Goal: Task Accomplishment & Management: Use online tool/utility

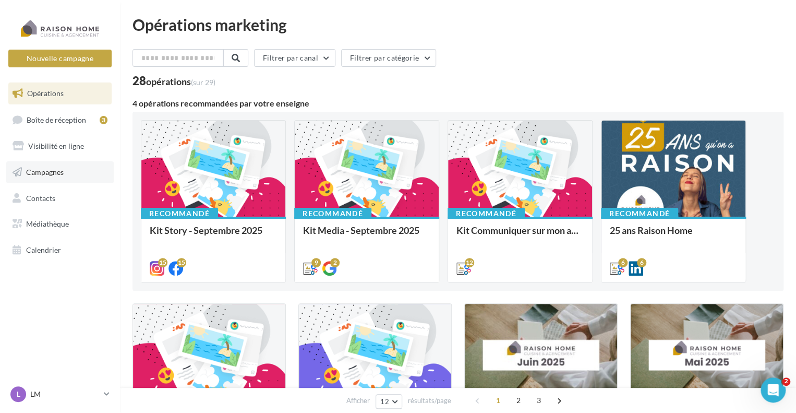
click at [65, 174] on link "Campagnes" at bounding box center [59, 172] width 107 height 22
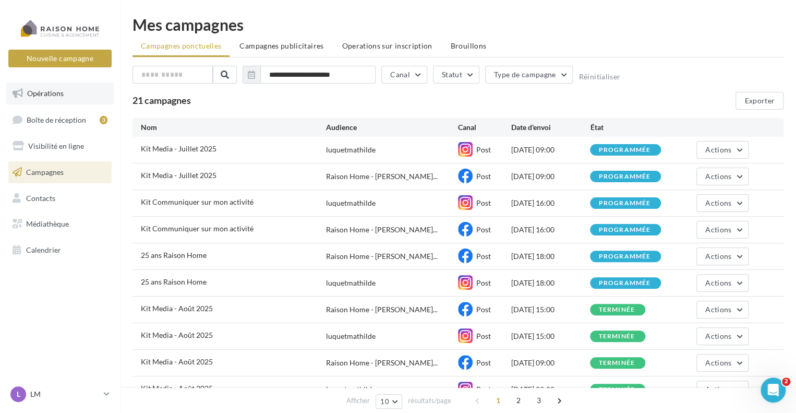
click at [75, 94] on link "Opérations" at bounding box center [59, 93] width 107 height 22
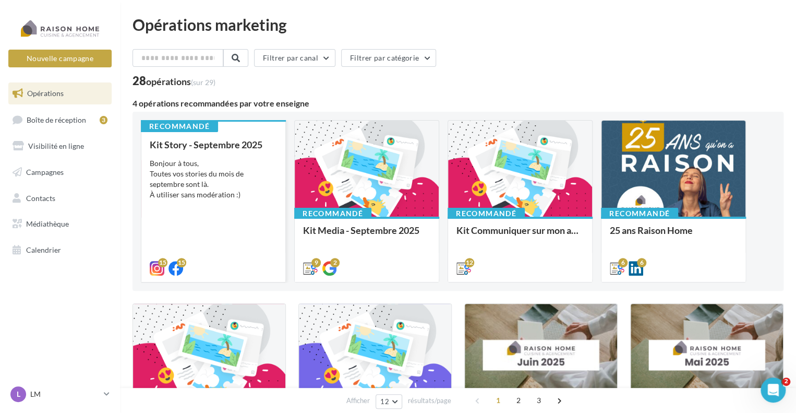
click at [268, 206] on div "Kit Story - Septembre 2025 Bonjour à tous, Toutes vos stories du mois de septem…" at bounding box center [213, 205] width 127 height 133
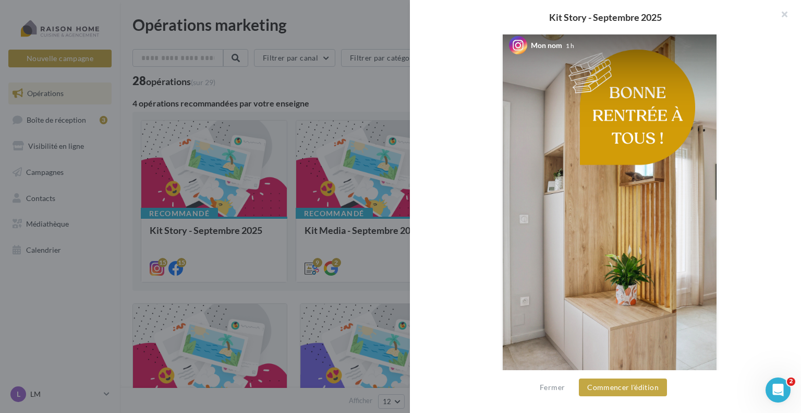
scroll to position [52, 0]
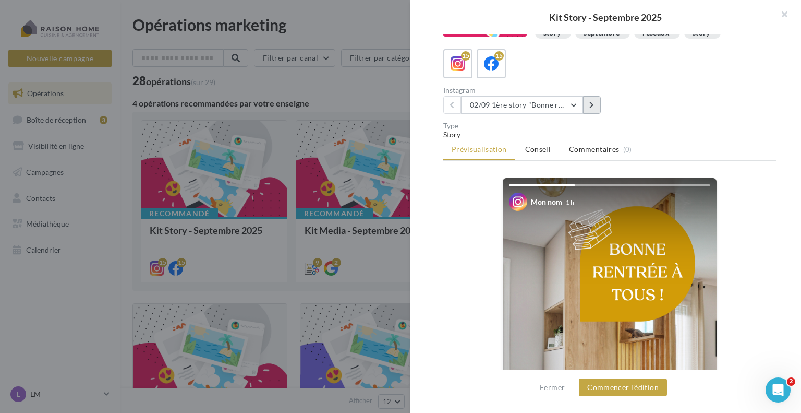
click at [592, 104] on icon at bounding box center [591, 104] width 5 height 7
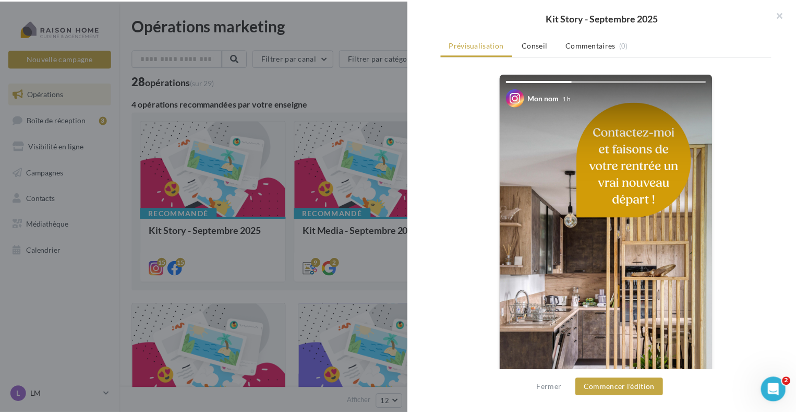
scroll to position [0, 0]
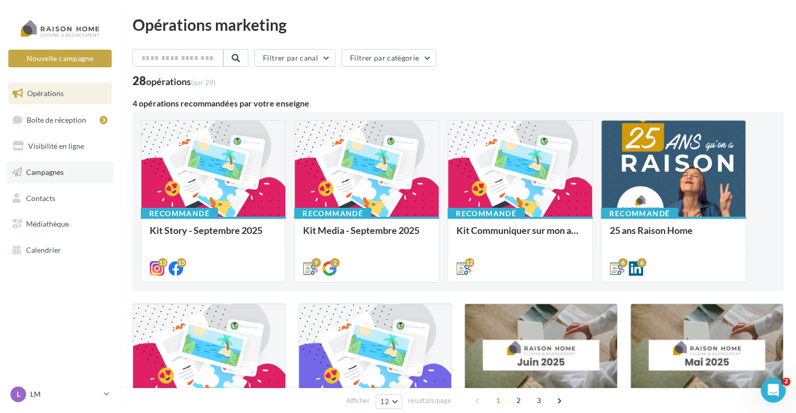
click at [64, 166] on link "Campagnes" at bounding box center [59, 172] width 107 height 22
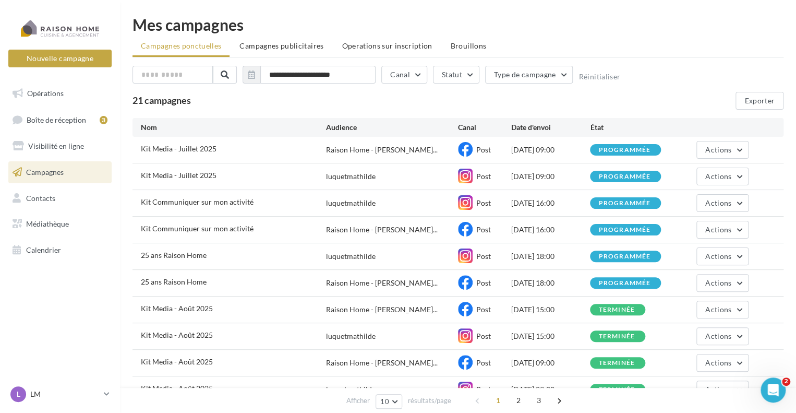
drag, startPoint x: 581, startPoint y: 254, endPoint x: 474, endPoint y: 257, distance: 107.0
click at [474, 257] on div "25 ans Raison Home luquetmathilde Post 02/09/2025 18:00 programmée Actions" at bounding box center [457, 256] width 651 height 26
click at [673, 258] on div "Actions" at bounding box center [708, 256] width 79 height 18
click at [709, 254] on span "Actions" at bounding box center [718, 255] width 26 height 9
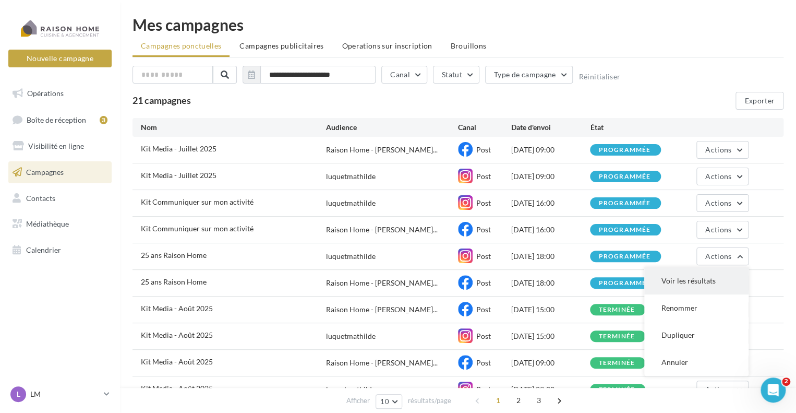
click at [689, 285] on button "Voir les résultats" at bounding box center [696, 280] width 104 height 27
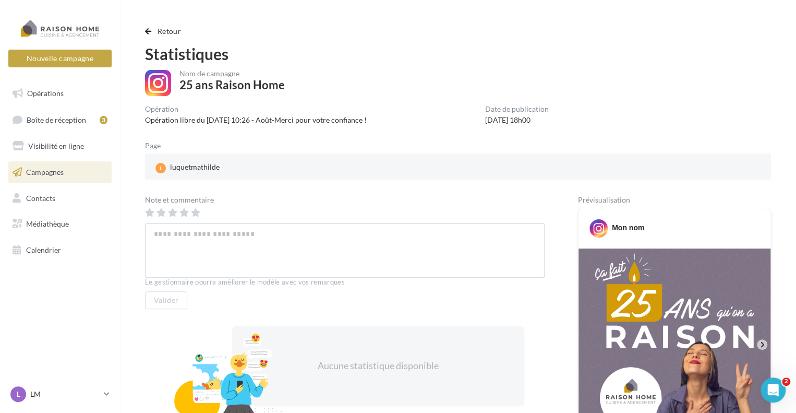
click at [538, 111] on div "Date de publication" at bounding box center [517, 108] width 64 height 7
click at [169, 33] on span "Retour" at bounding box center [169, 31] width 23 height 9
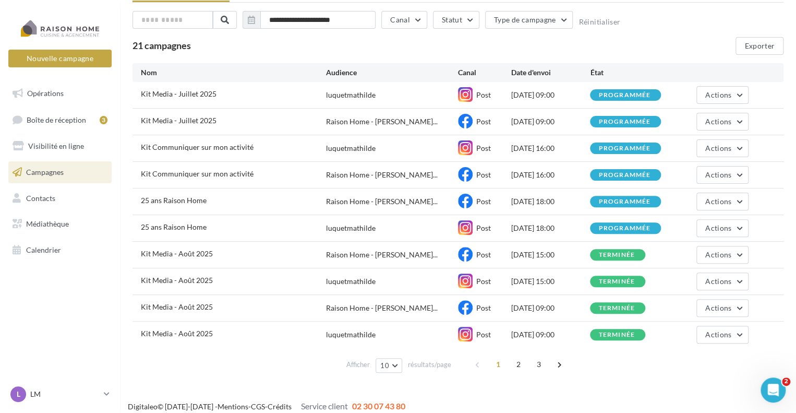
scroll to position [62, 0]
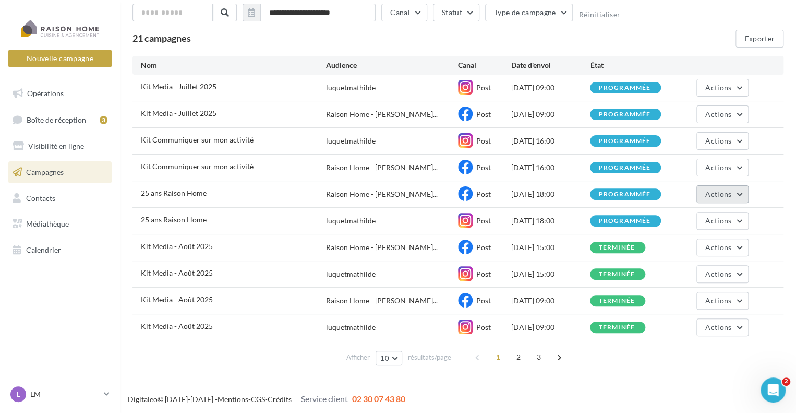
click at [709, 191] on span "Actions" at bounding box center [718, 193] width 26 height 9
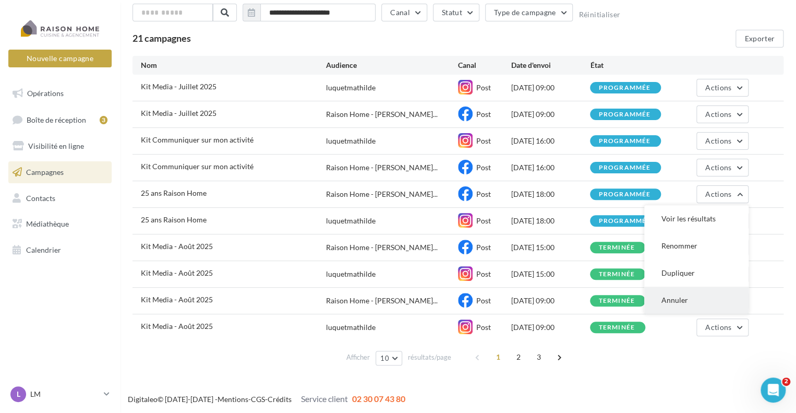
click at [683, 297] on button "Annuler" at bounding box center [696, 299] width 104 height 27
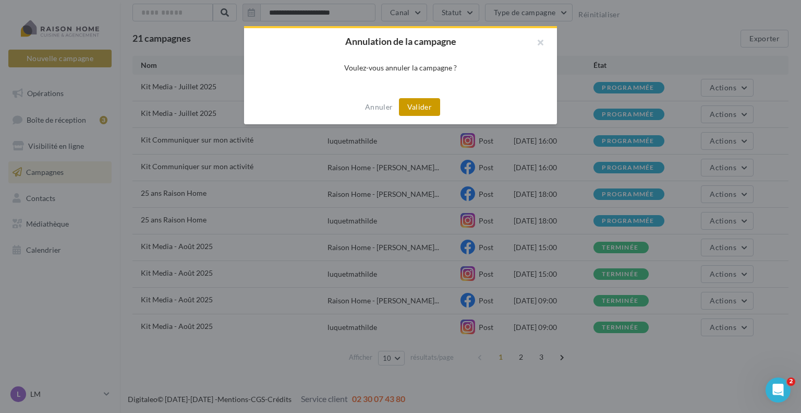
click at [418, 109] on button "Valider" at bounding box center [419, 107] width 41 height 18
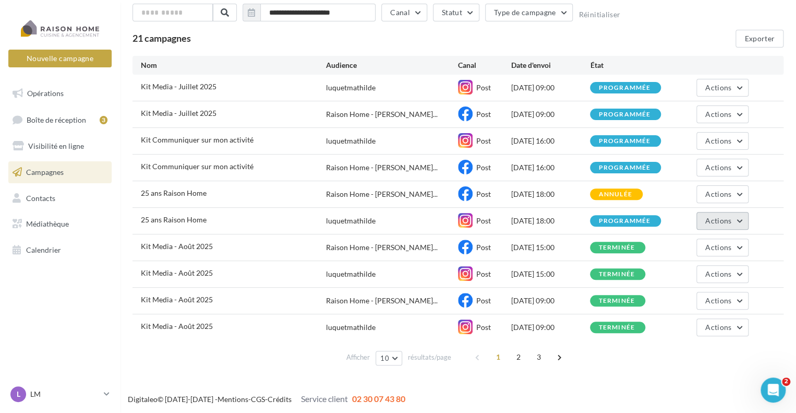
click at [711, 218] on span "Actions" at bounding box center [718, 220] width 26 height 9
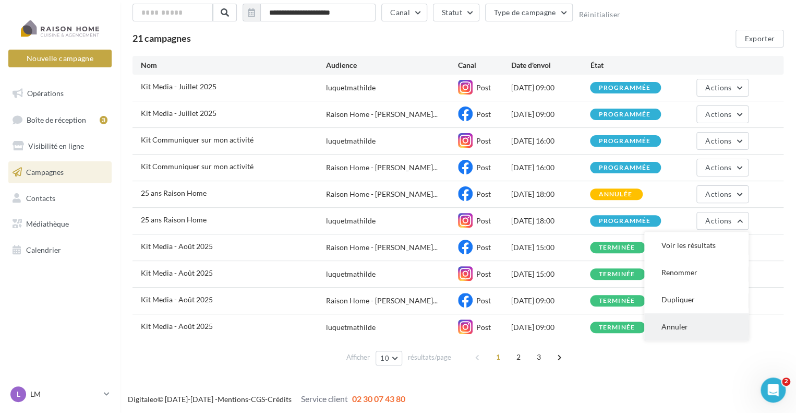
click at [674, 320] on button "Annuler" at bounding box center [696, 326] width 104 height 27
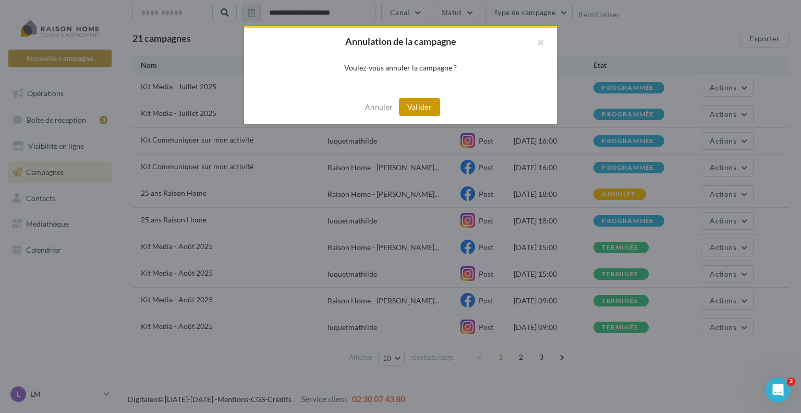
click at [423, 107] on button "Valider" at bounding box center [419, 107] width 41 height 18
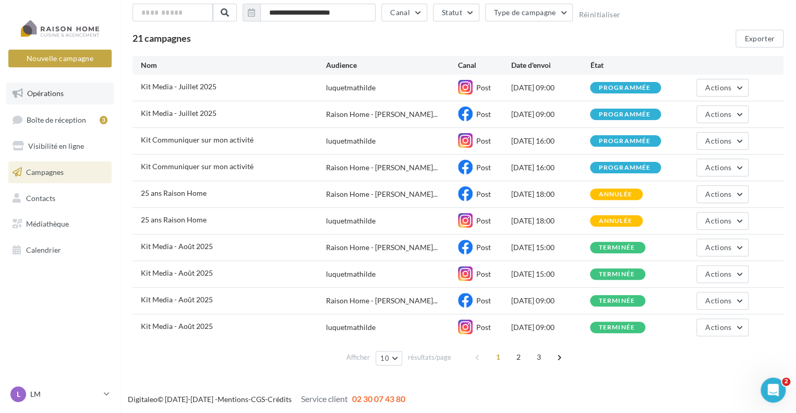
click at [75, 100] on link "Opérations" at bounding box center [59, 93] width 107 height 22
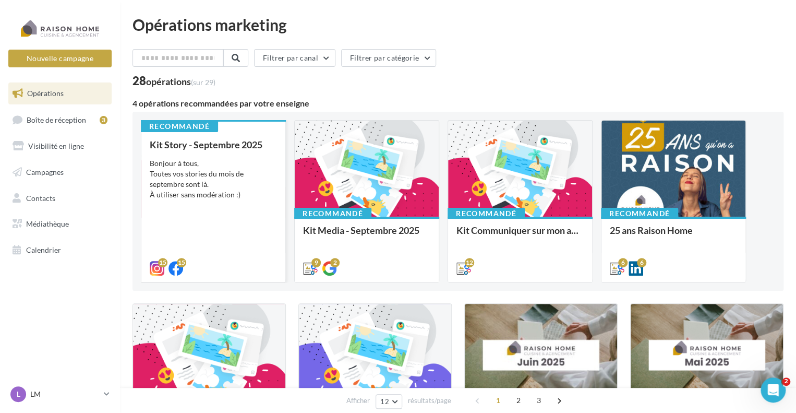
click at [256, 204] on div "Kit Story - Septembre 2025 Bonjour à tous, Toutes vos stories du mois de septem…" at bounding box center [213, 205] width 127 height 133
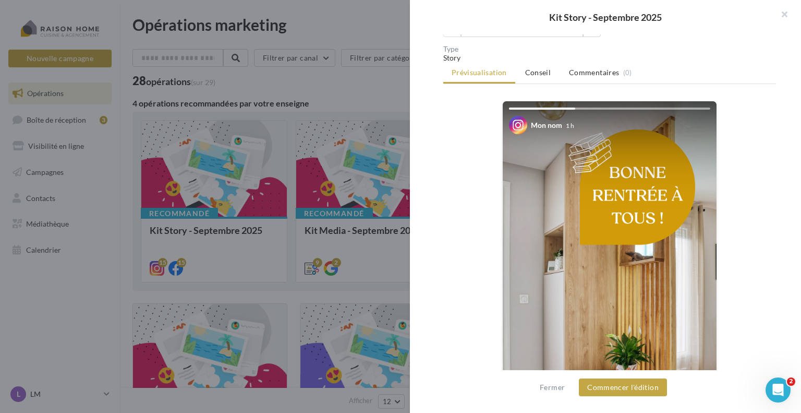
scroll to position [209, 0]
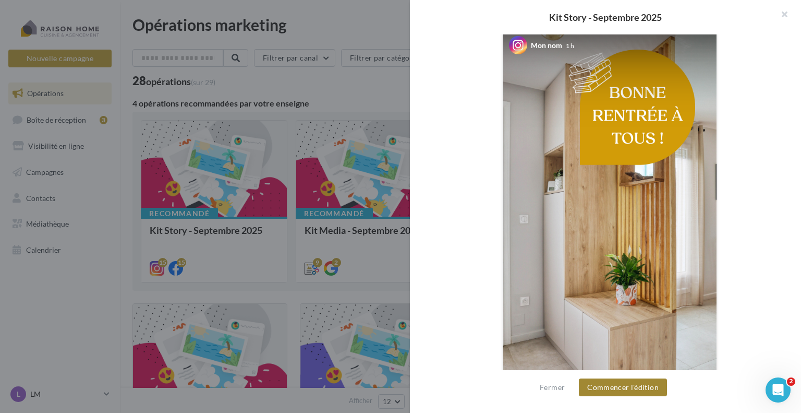
click at [607, 390] on button "Commencer l'édition" at bounding box center [623, 387] width 88 height 18
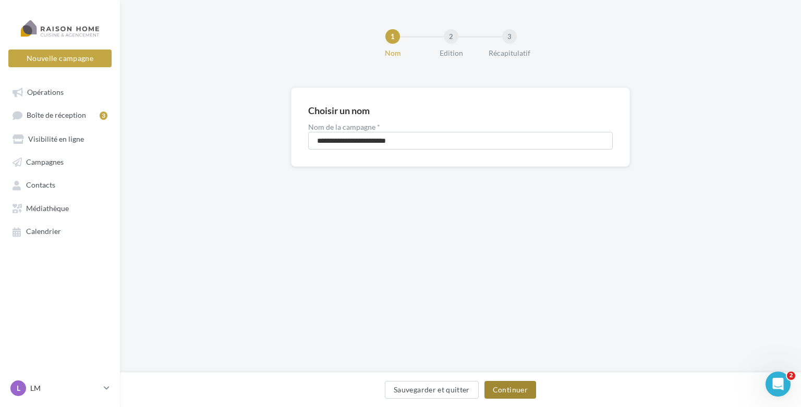
click at [509, 392] on button "Continuer" at bounding box center [511, 390] width 52 height 18
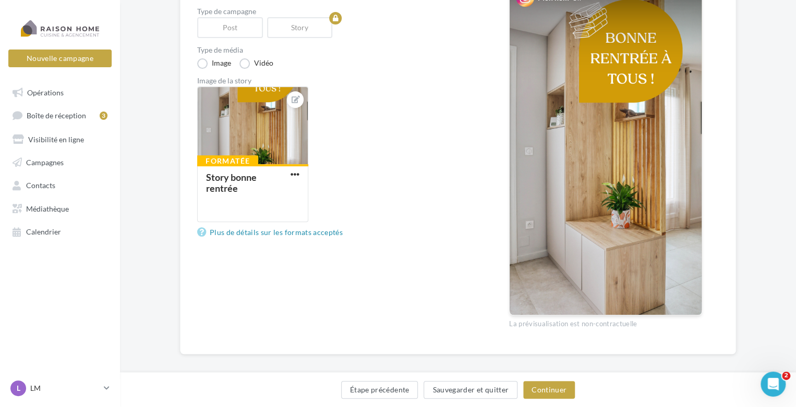
scroll to position [167, 0]
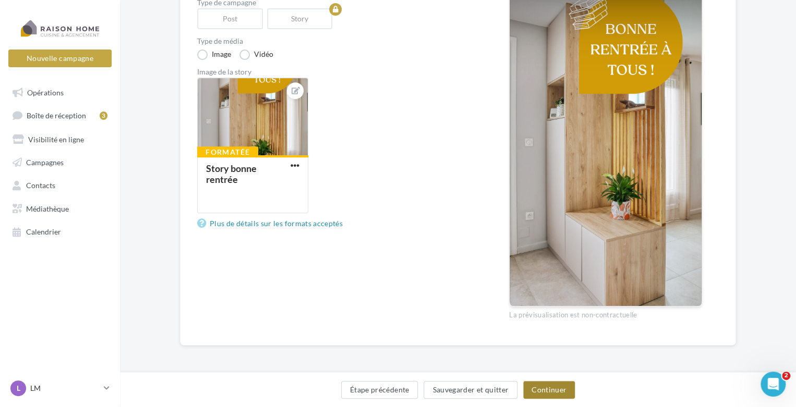
click at [541, 390] on button "Continuer" at bounding box center [549, 390] width 52 height 18
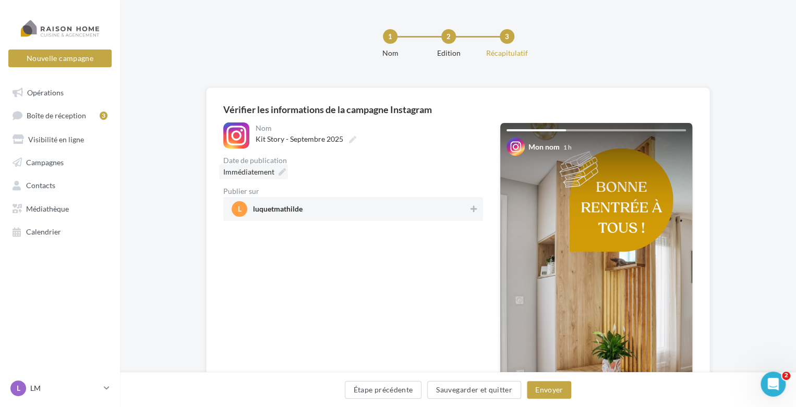
click at [281, 171] on icon at bounding box center [282, 171] width 7 height 7
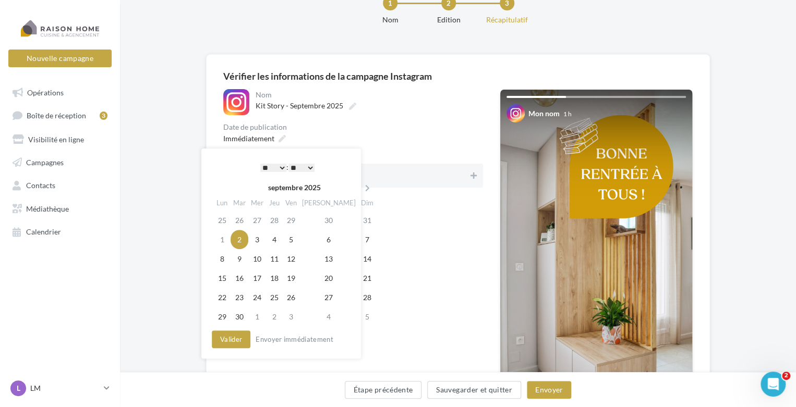
scroll to position [52, 0]
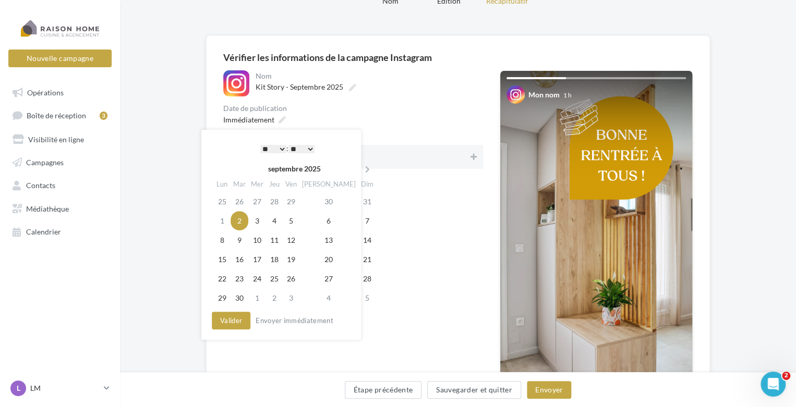
click at [280, 149] on select "* * * * * * * * * * ** ** ** ** ** ** ** ** ** ** ** ** ** **" at bounding box center [273, 149] width 26 height 8
click at [244, 318] on button "Valider" at bounding box center [231, 321] width 39 height 18
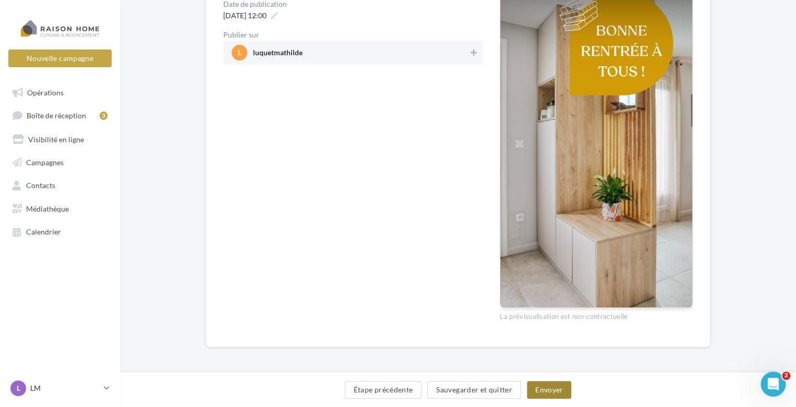
click at [546, 389] on button "Envoyer" at bounding box center [549, 390] width 44 height 18
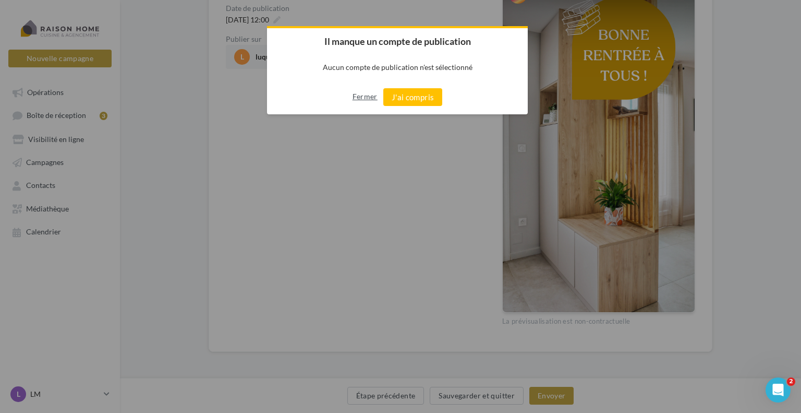
click at [367, 102] on button "Fermer" at bounding box center [365, 96] width 25 height 17
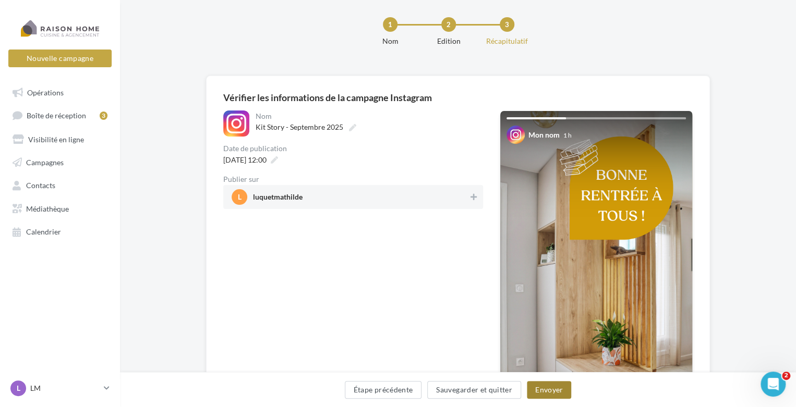
scroll to position [0, 0]
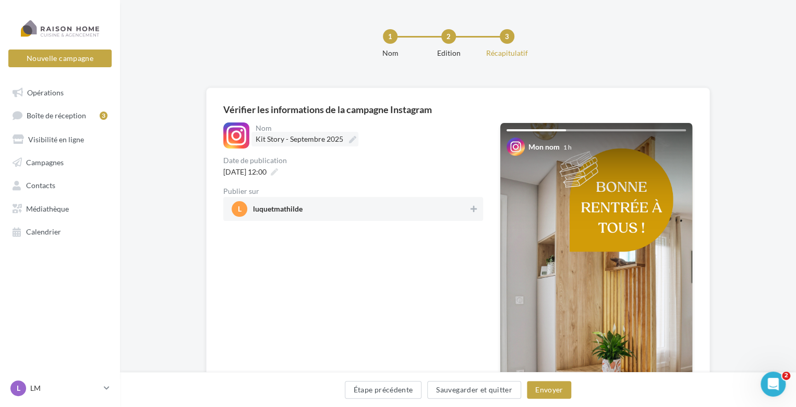
click at [321, 139] on span "Kit Story - Septembre 2025" at bounding box center [300, 139] width 88 height 9
click at [321, 139] on input "**********" at bounding box center [302, 141] width 92 height 18
click at [388, 125] on div "Nom" at bounding box center [368, 128] width 225 height 7
click at [396, 237] on div "**********" at bounding box center [353, 305] width 260 height 364
click at [429, 206] on span "l luquetmathilde" at bounding box center [350, 209] width 237 height 16
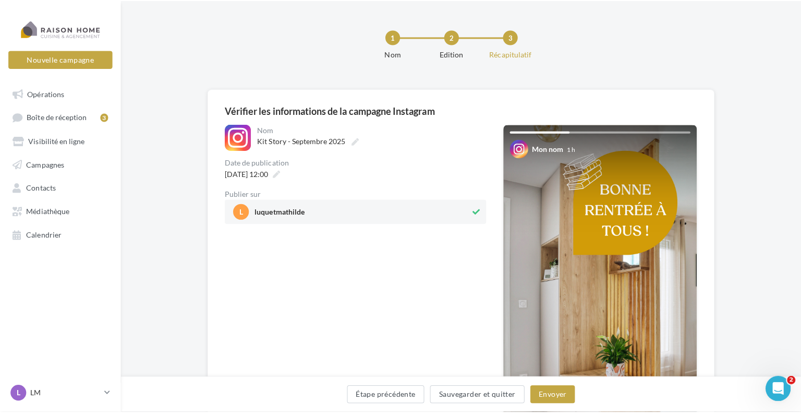
scroll to position [104, 0]
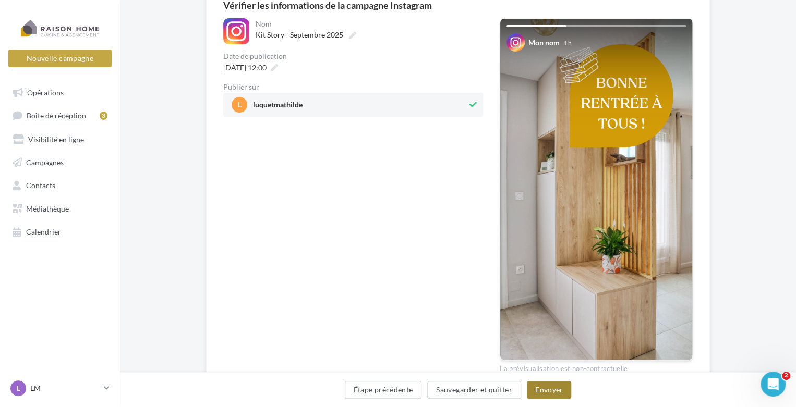
click at [548, 392] on button "Envoyer" at bounding box center [549, 390] width 44 height 18
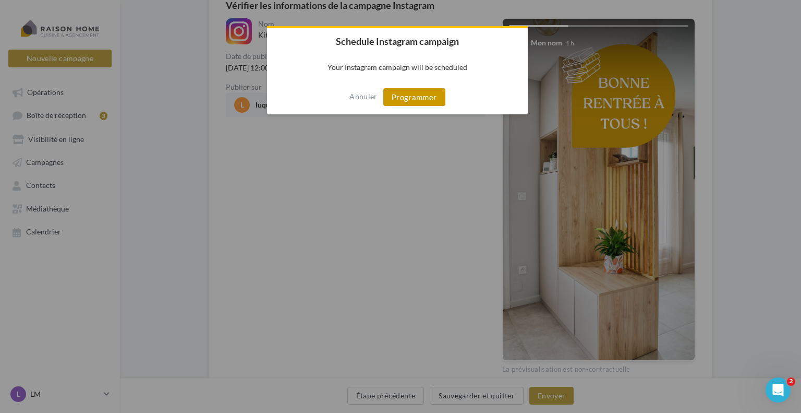
click at [409, 96] on button "Programmer" at bounding box center [414, 97] width 62 height 18
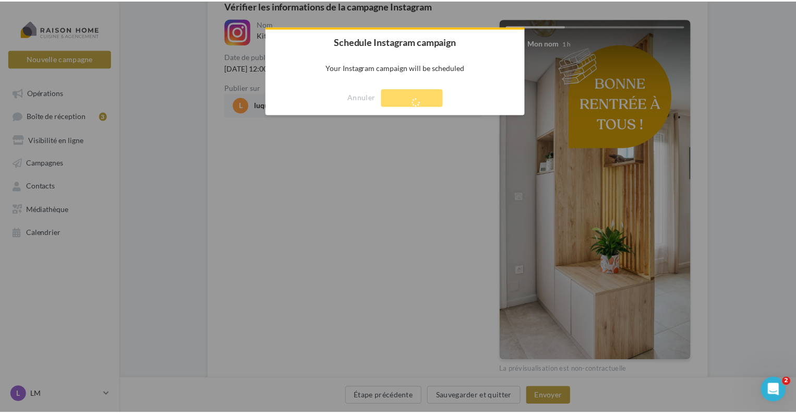
scroll to position [17, 0]
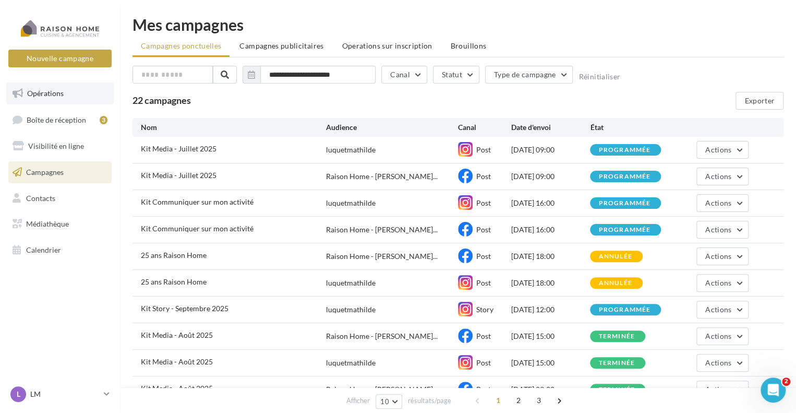
click at [64, 93] on link "Opérations" at bounding box center [59, 93] width 107 height 22
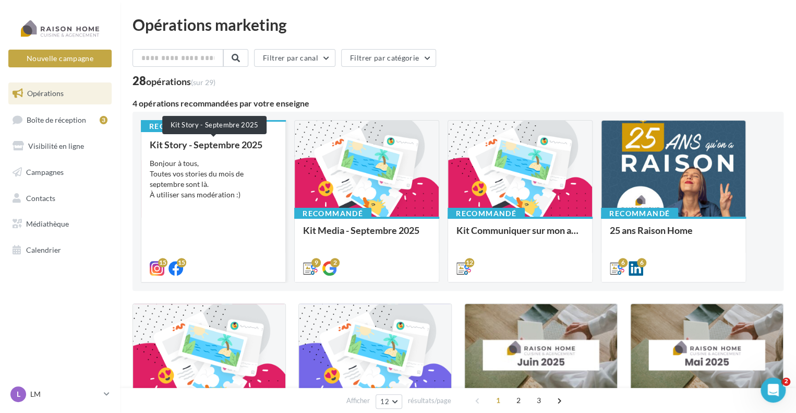
click at [259, 148] on div "Kit Story - Septembre 2025" at bounding box center [213, 144] width 127 height 10
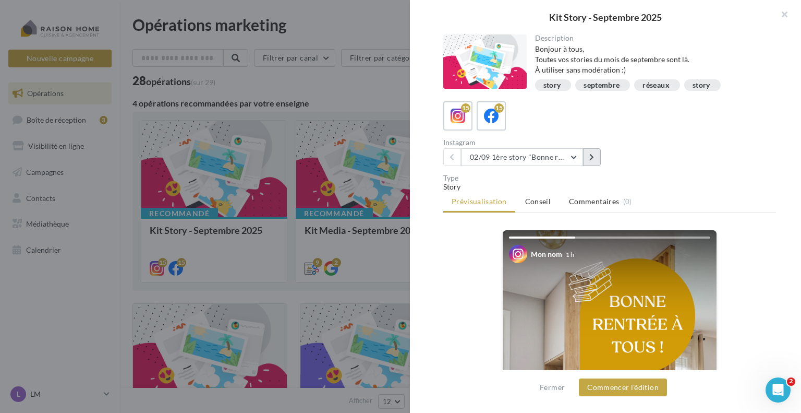
click at [587, 161] on button at bounding box center [592, 157] width 18 height 18
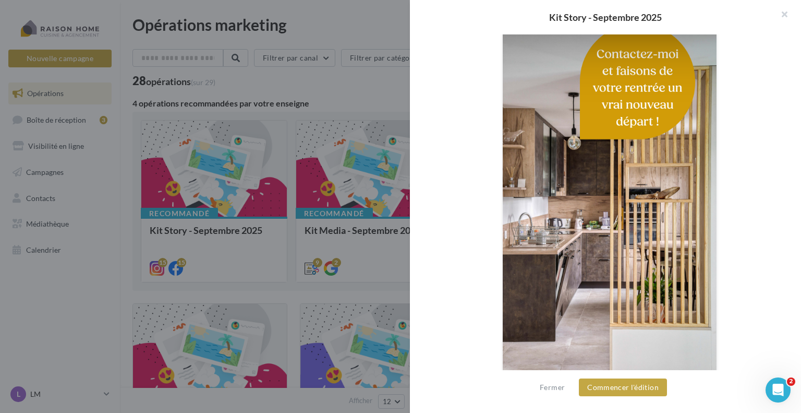
scroll to position [244, 0]
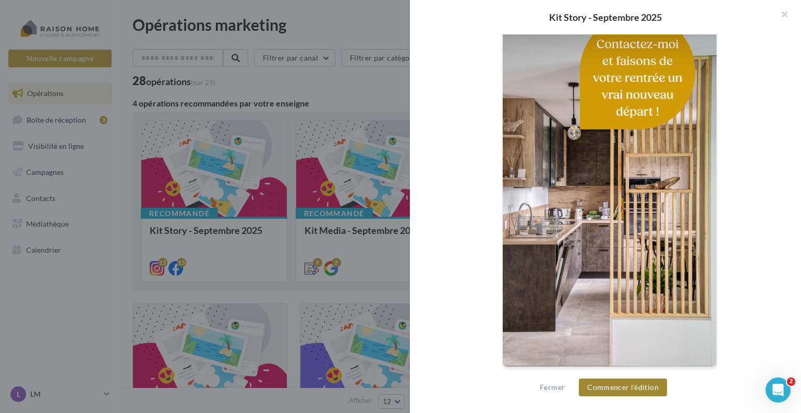
click at [609, 390] on button "Commencer l'édition" at bounding box center [623, 387] width 88 height 18
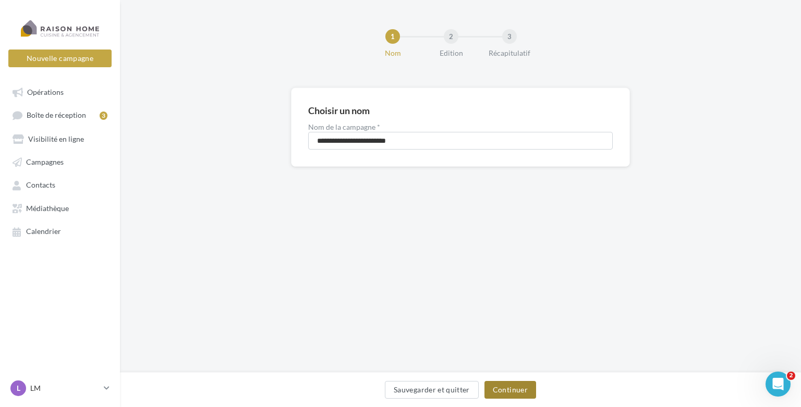
click at [503, 388] on button "Continuer" at bounding box center [511, 390] width 52 height 18
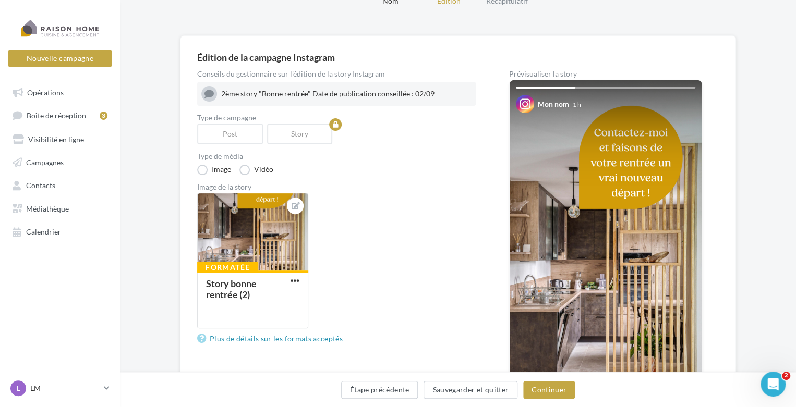
scroll to position [156, 0]
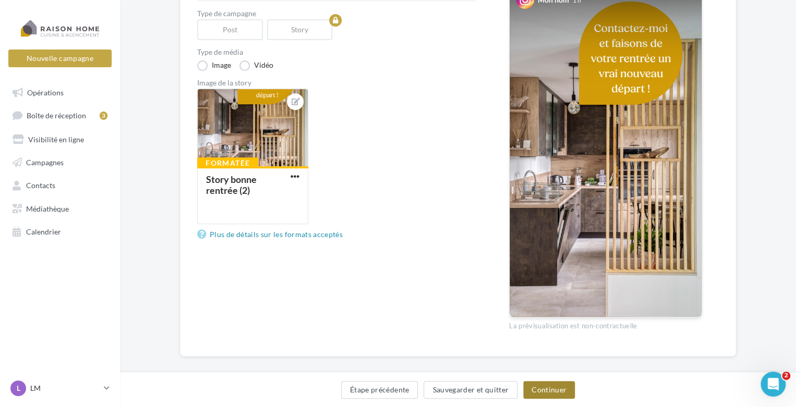
click at [546, 394] on button "Continuer" at bounding box center [549, 390] width 52 height 18
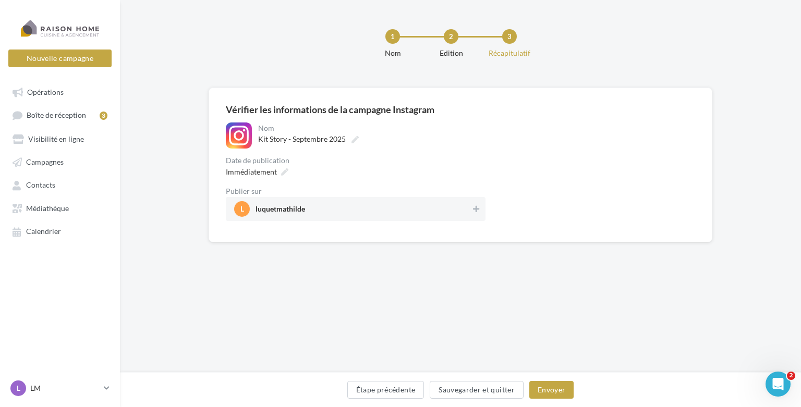
click at [348, 209] on span "l luquetmathilde" at bounding box center [352, 209] width 237 height 16
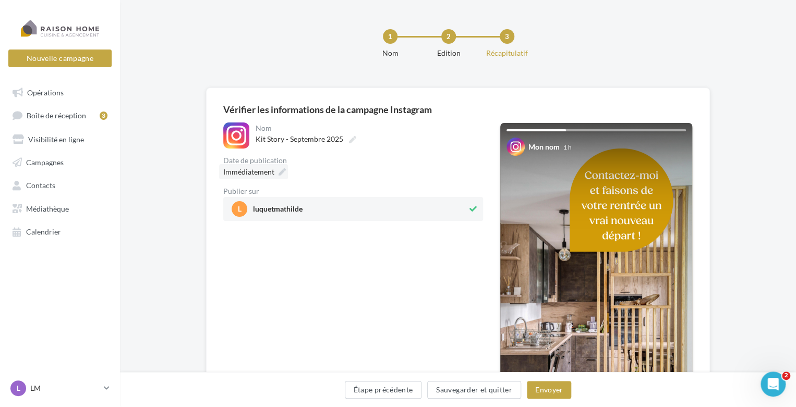
click at [283, 174] on icon at bounding box center [282, 171] width 7 height 7
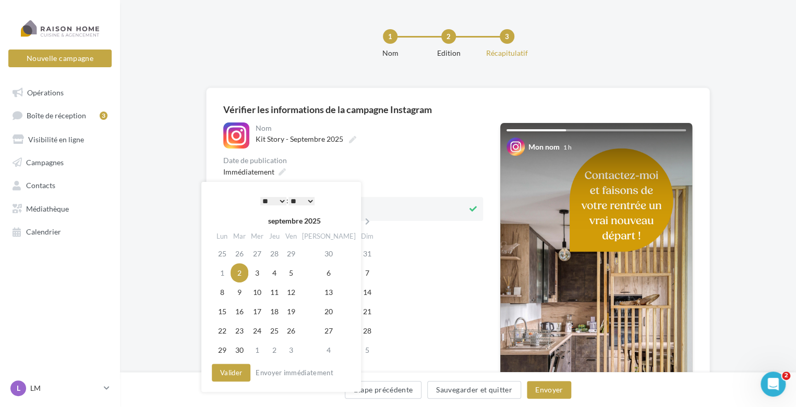
click at [280, 202] on select "* * * * * * * * * * ** ** ** ** ** ** ** ** ** ** ** ** ** **" at bounding box center [273, 201] width 26 height 8
click at [239, 367] on button "Valider" at bounding box center [231, 373] width 39 height 18
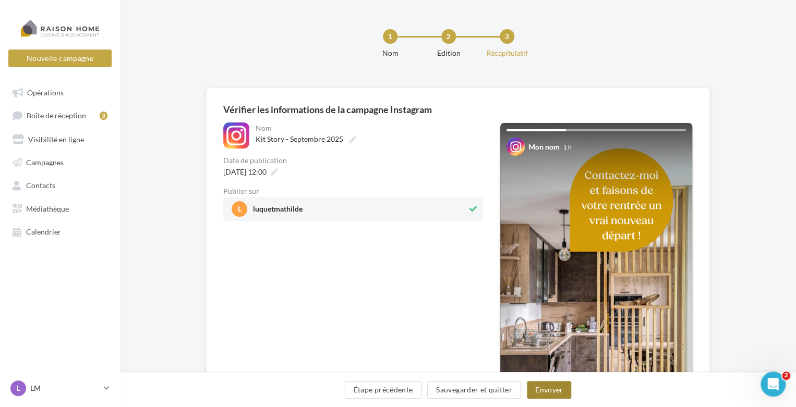
click at [551, 392] on button "Envoyer" at bounding box center [549, 390] width 44 height 18
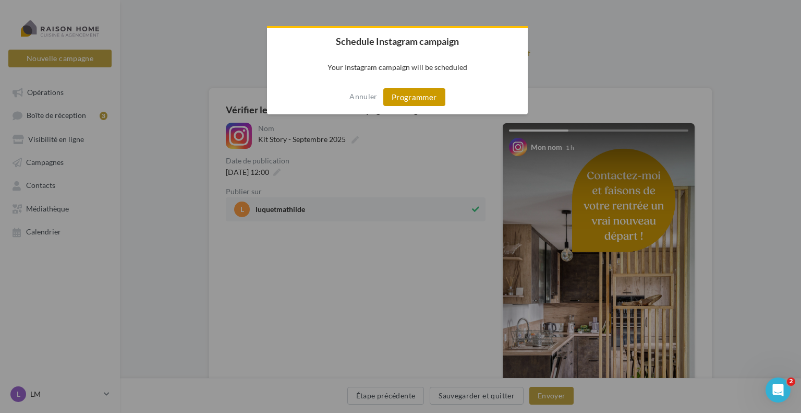
click at [415, 100] on button "Programmer" at bounding box center [414, 97] width 62 height 18
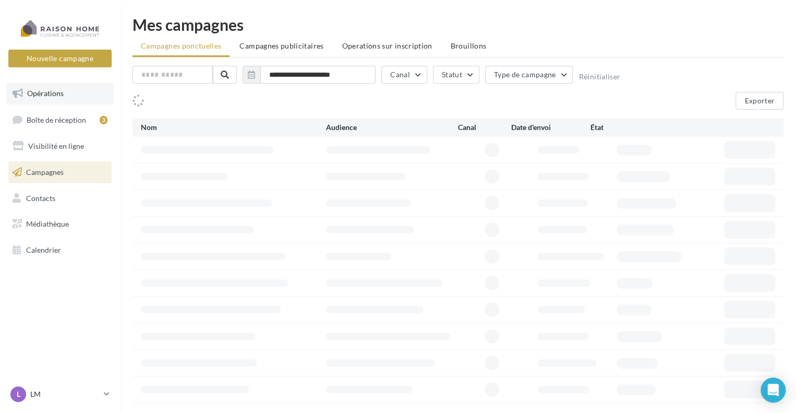
click at [72, 92] on link "Opérations" at bounding box center [59, 93] width 107 height 22
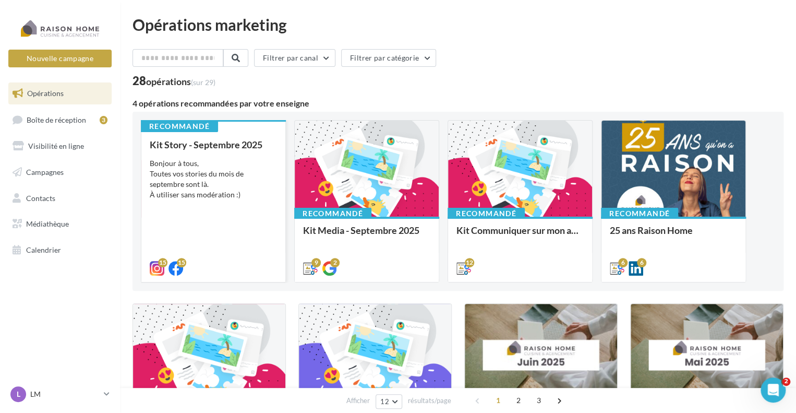
click at [236, 182] on div "Bonjour à tous, Toutes vos stories du mois de septembre sont là. À utiliser san…" at bounding box center [213, 179] width 127 height 42
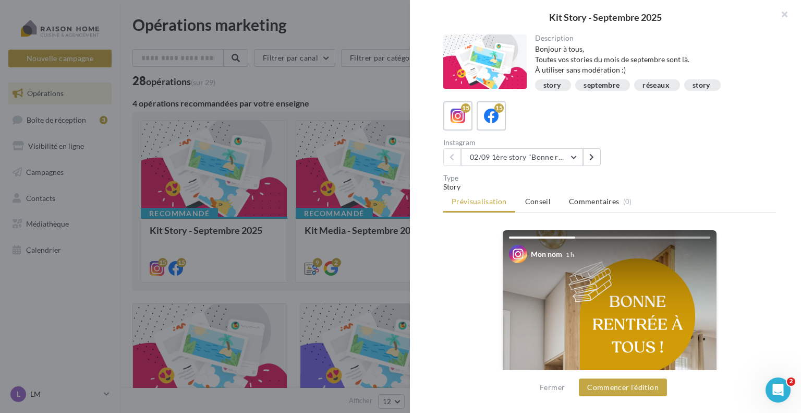
scroll to position [52, 0]
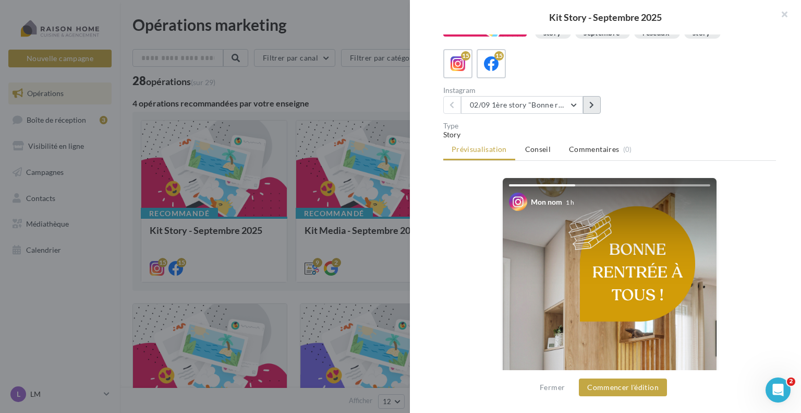
click at [590, 102] on icon at bounding box center [591, 104] width 5 height 7
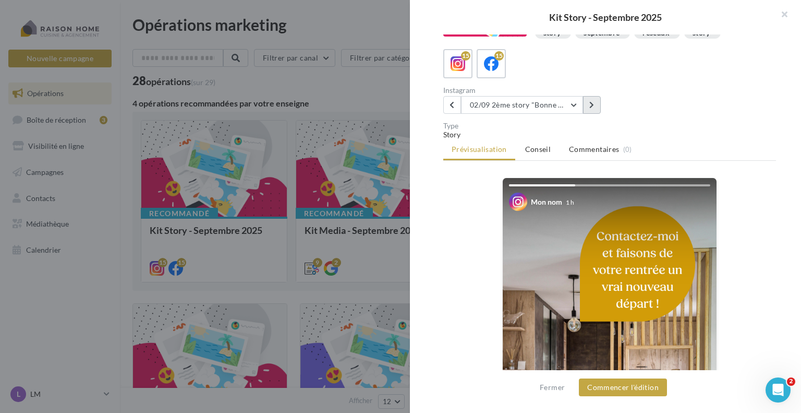
click at [590, 102] on icon at bounding box center [591, 104] width 5 height 7
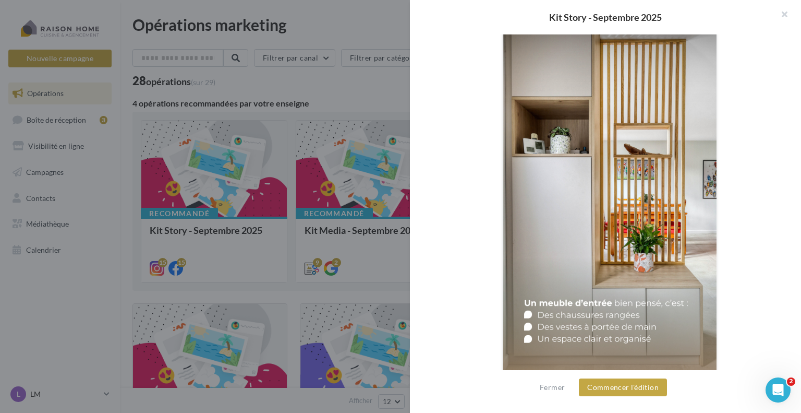
scroll to position [244, 0]
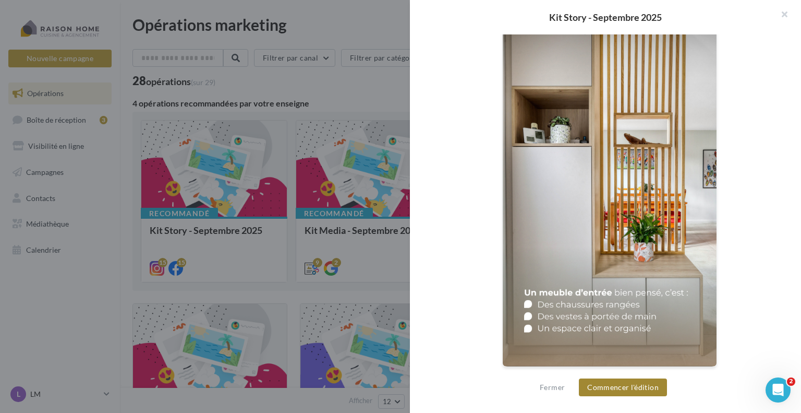
click at [632, 390] on button "Commencer l'édition" at bounding box center [623, 387] width 88 height 18
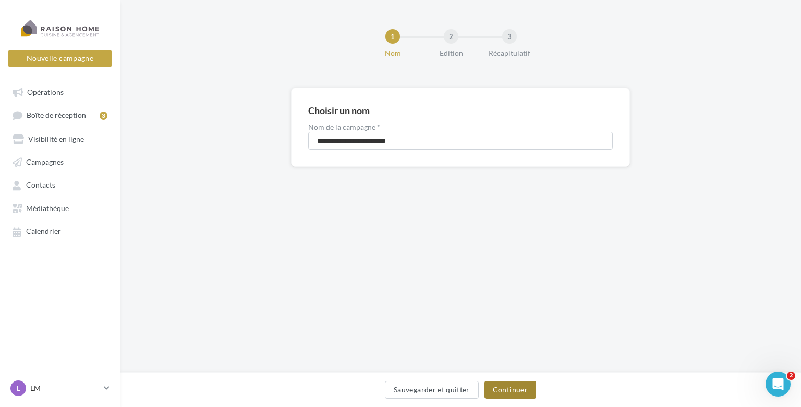
click at [493, 394] on button "Continuer" at bounding box center [511, 390] width 52 height 18
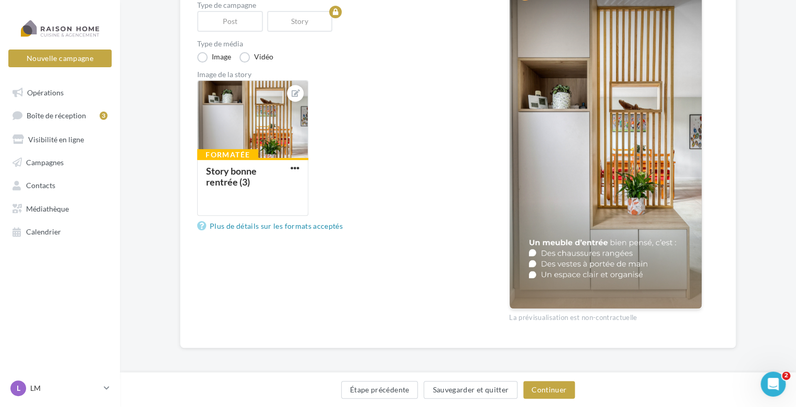
scroll to position [167, 0]
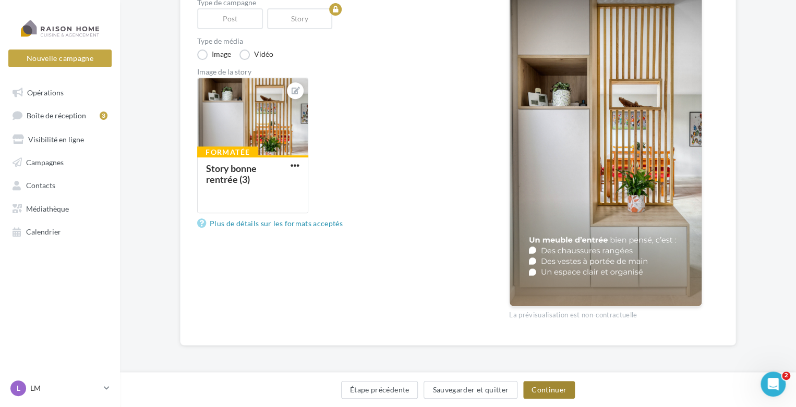
click at [530, 389] on button "Continuer" at bounding box center [549, 390] width 52 height 18
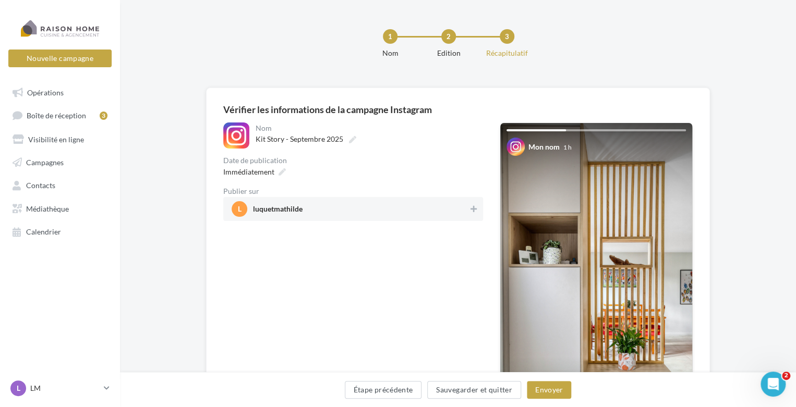
click at [336, 208] on span "l luquetmathilde" at bounding box center [350, 209] width 237 height 16
click at [283, 172] on icon at bounding box center [282, 171] width 7 height 7
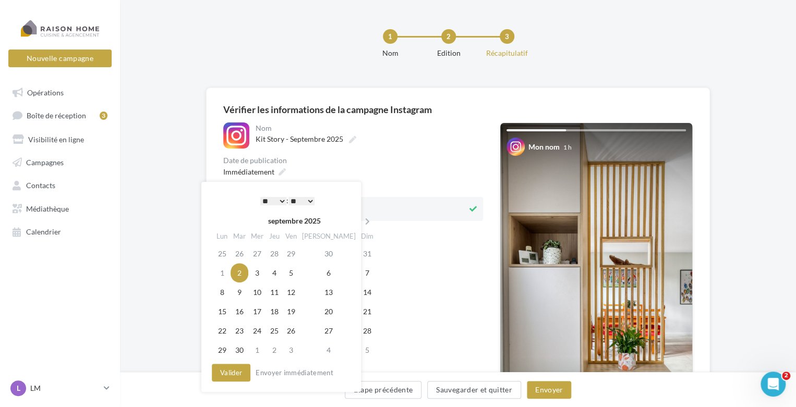
click at [282, 198] on select "* * * * * * * * * * ** ** ** ** ** ** ** ** ** ** ** ** ** **" at bounding box center [273, 201] width 26 height 8
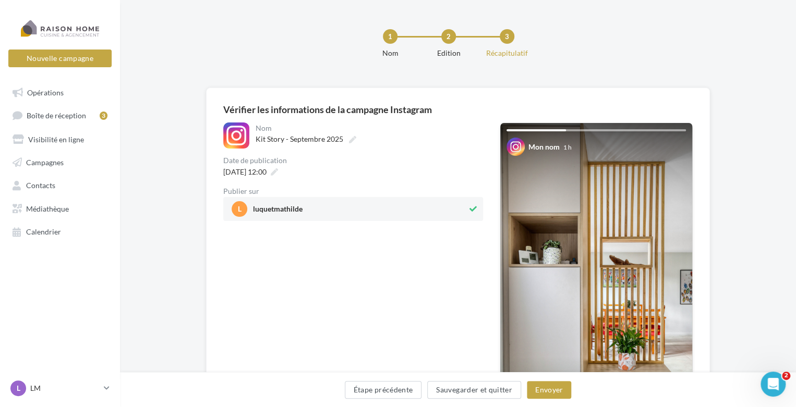
click at [418, 269] on div "**********" at bounding box center [353, 305] width 260 height 364
click at [542, 389] on button "Envoyer" at bounding box center [549, 390] width 44 height 18
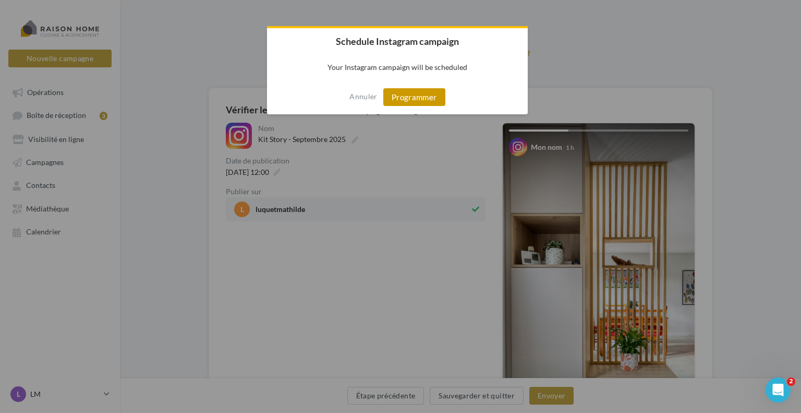
click at [407, 102] on button "Programmer" at bounding box center [414, 97] width 62 height 18
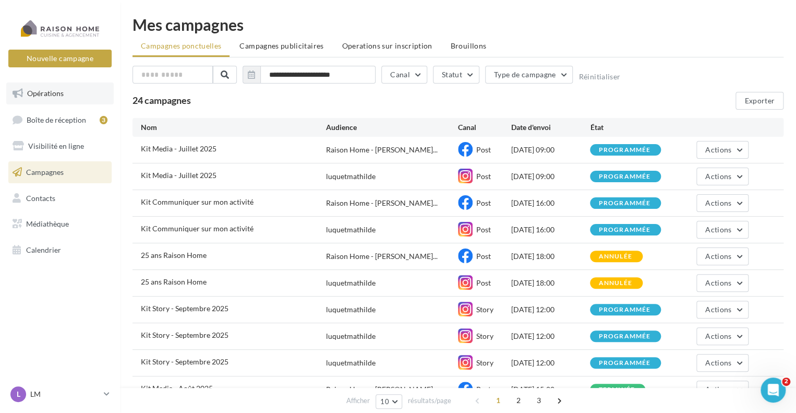
click at [75, 101] on link "Opérations" at bounding box center [59, 93] width 107 height 22
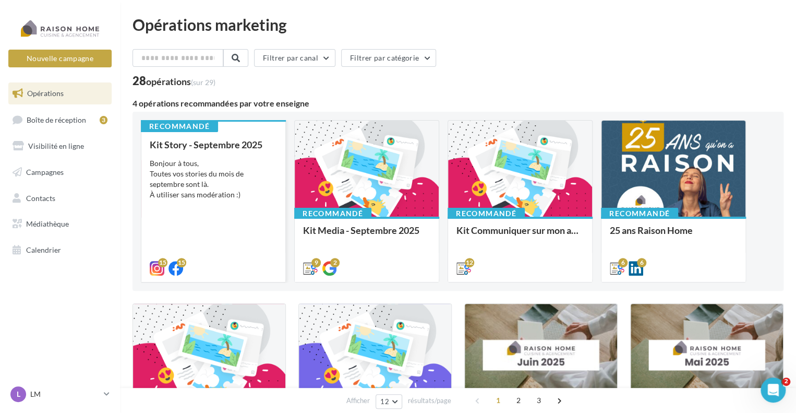
click at [238, 194] on div "Bonjour à tous, Toutes vos stories du mois de septembre sont là. À utiliser san…" at bounding box center [213, 179] width 127 height 42
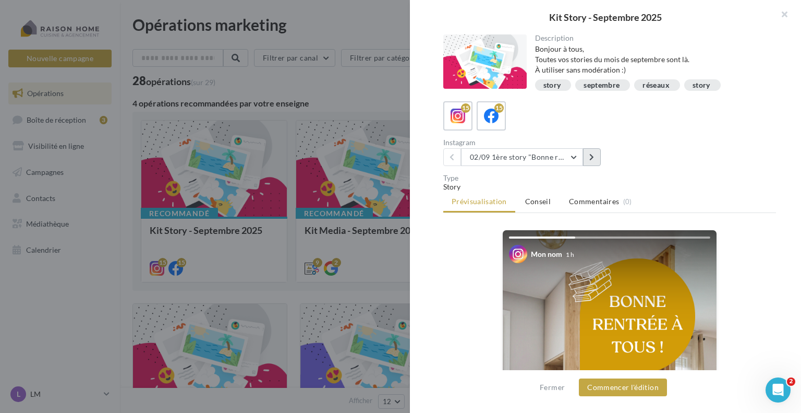
click at [588, 159] on button at bounding box center [592, 157] width 18 height 18
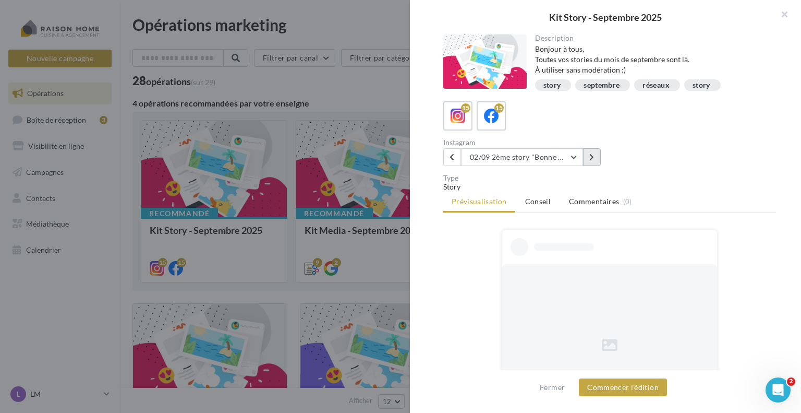
click at [588, 159] on button at bounding box center [592, 157] width 18 height 18
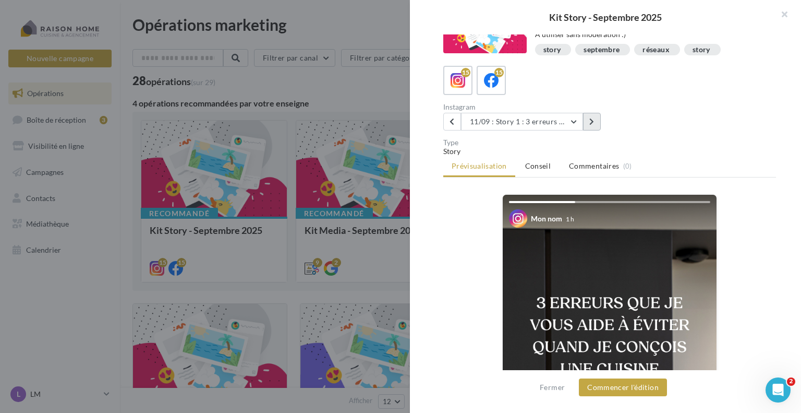
scroll to position [52, 0]
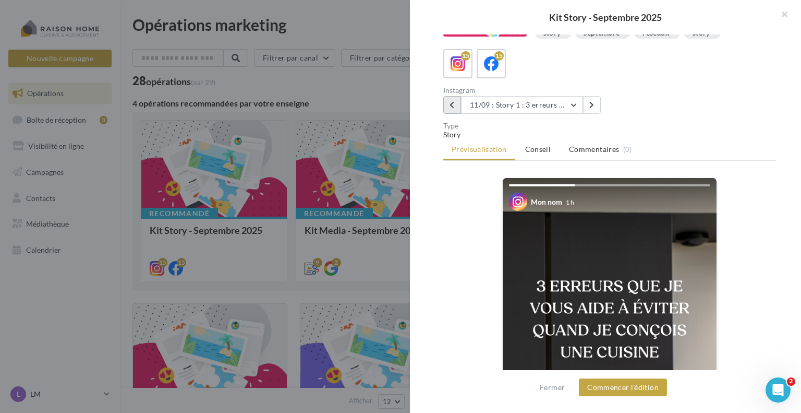
click at [454, 109] on button at bounding box center [452, 105] width 18 height 18
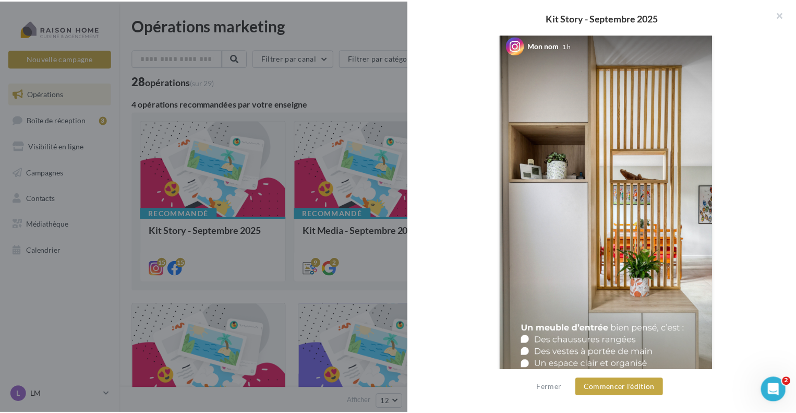
scroll to position [0, 0]
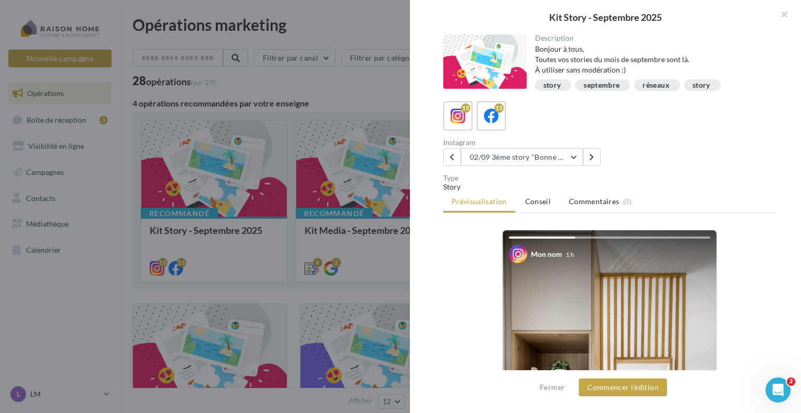
click at [298, 81] on div at bounding box center [400, 206] width 801 height 413
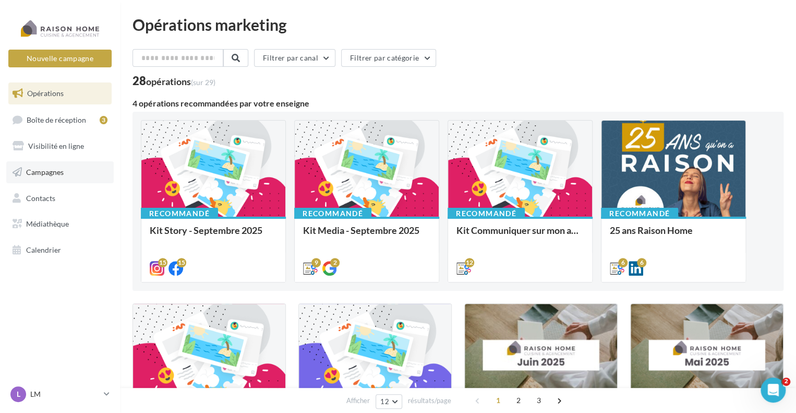
click at [77, 173] on link "Campagnes" at bounding box center [59, 172] width 107 height 22
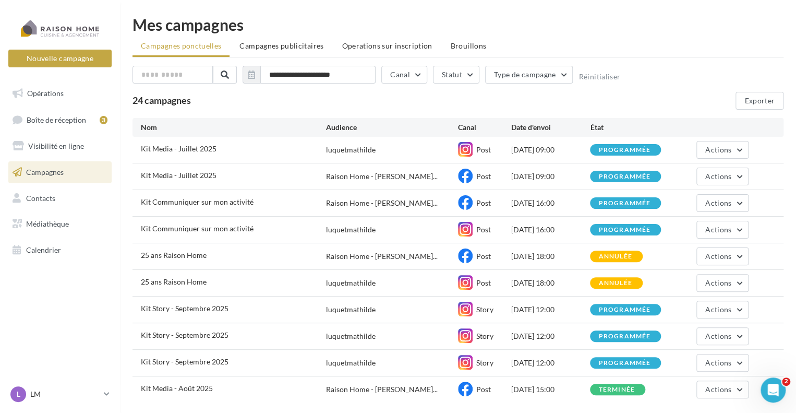
scroll to position [62, 0]
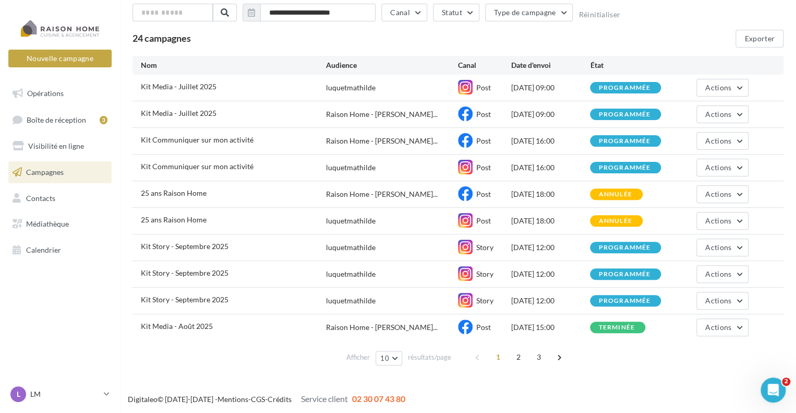
click at [426, 44] on div "24 campagnes Exporter" at bounding box center [457, 39] width 651 height 18
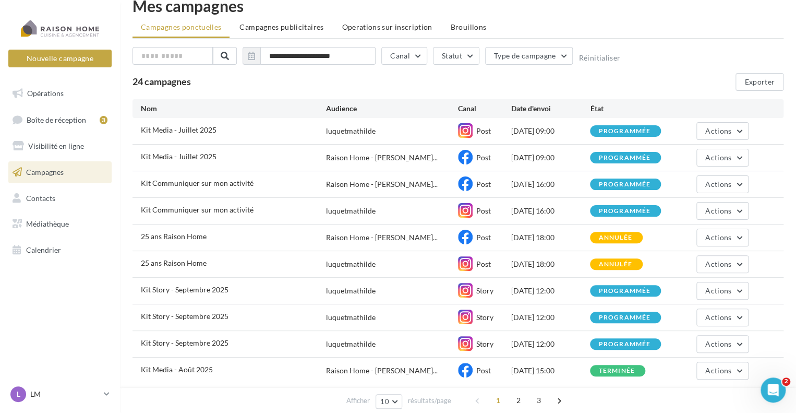
scroll to position [0, 0]
